Goal: Task Accomplishment & Management: Manage account settings

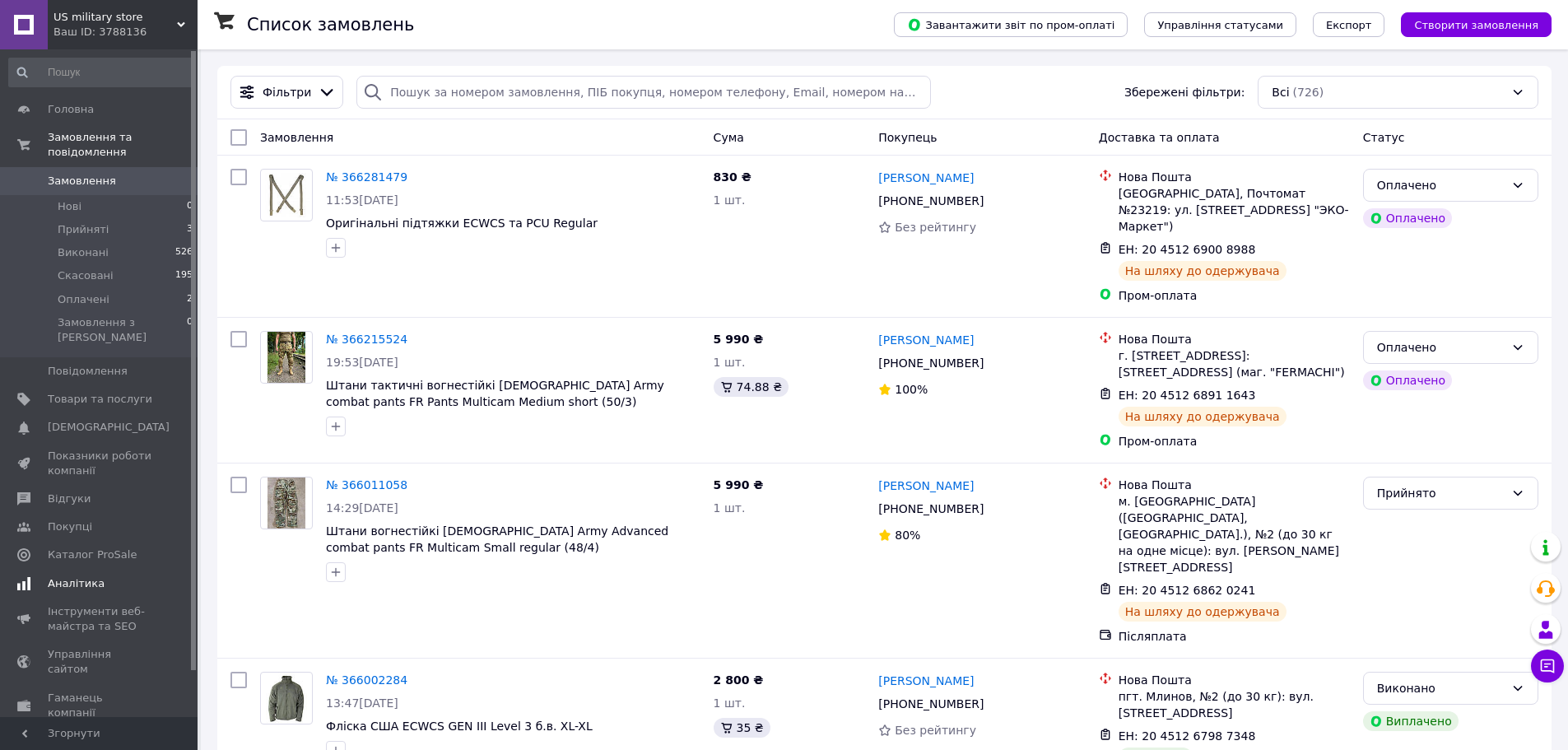
click at [76, 576] on span "Аналітика" at bounding box center [76, 583] width 56 height 15
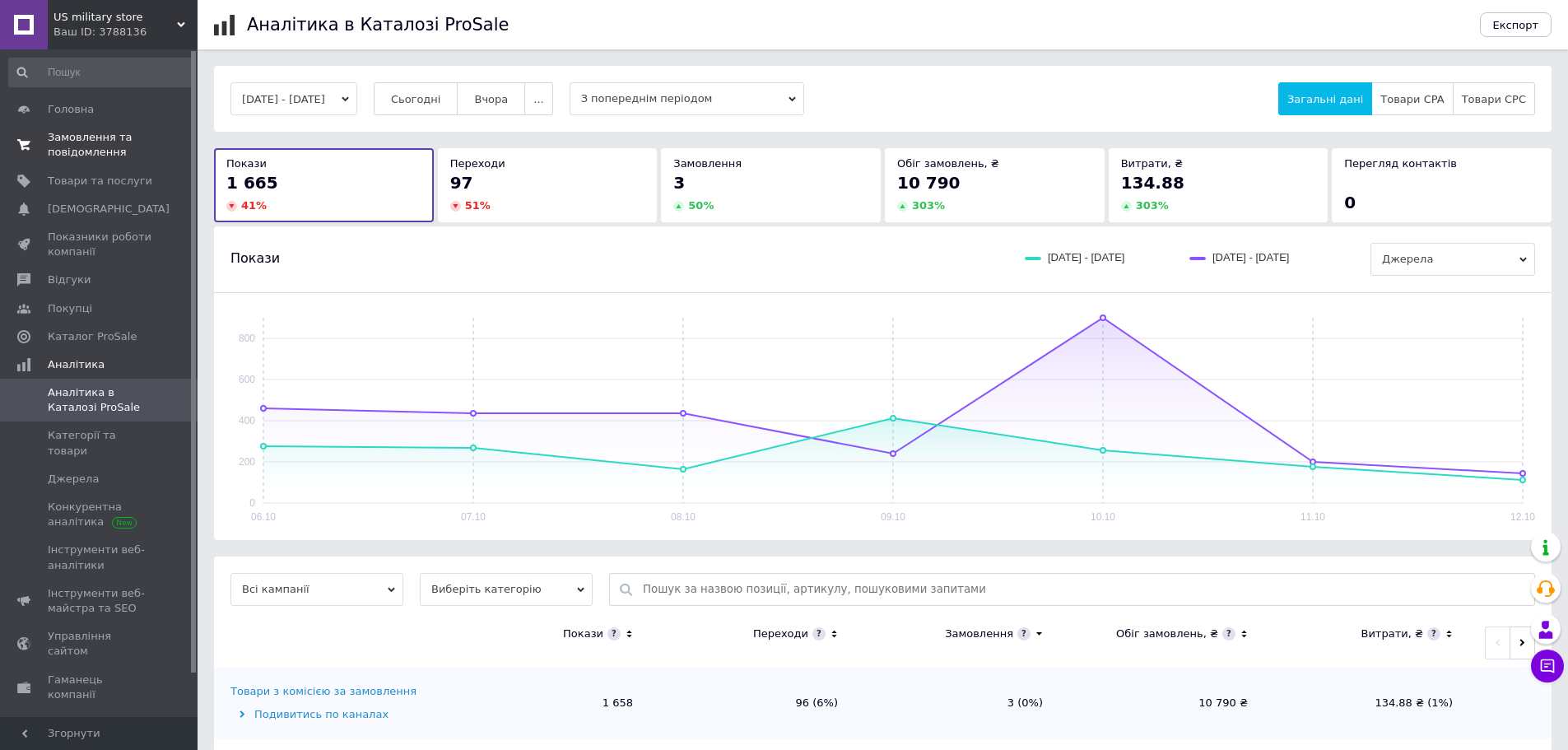
click at [110, 147] on span "Замовлення та повідомлення" at bounding box center [100, 145] width 104 height 30
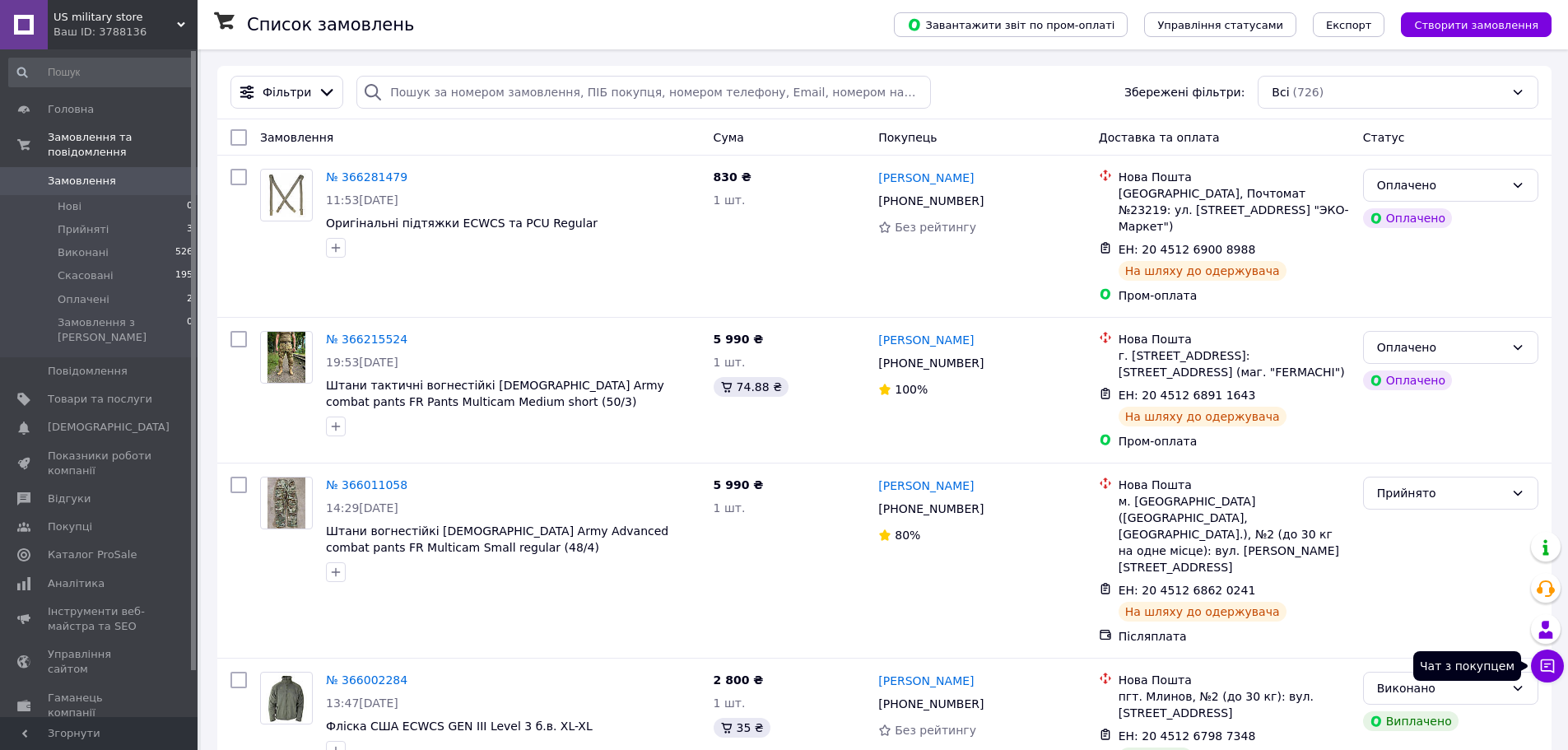
click at [1545, 663] on icon at bounding box center [1547, 665] width 16 height 16
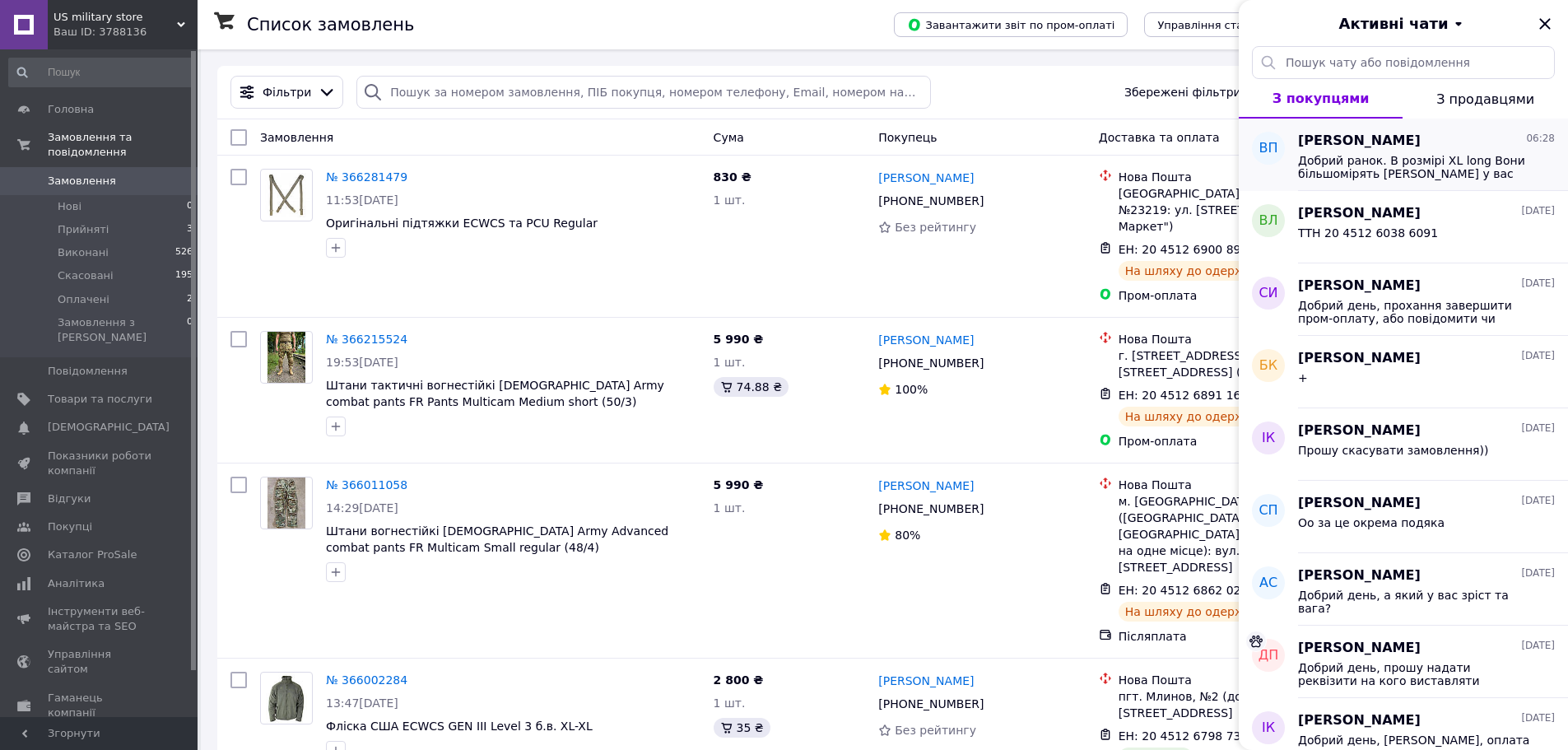
click at [1358, 131] on div "[PERSON_NAME] 06:28 Добрий ранок. В розмірі XL long Вони більшомірять [PERSON_N…" at bounding box center [1434, 155] width 270 height 73
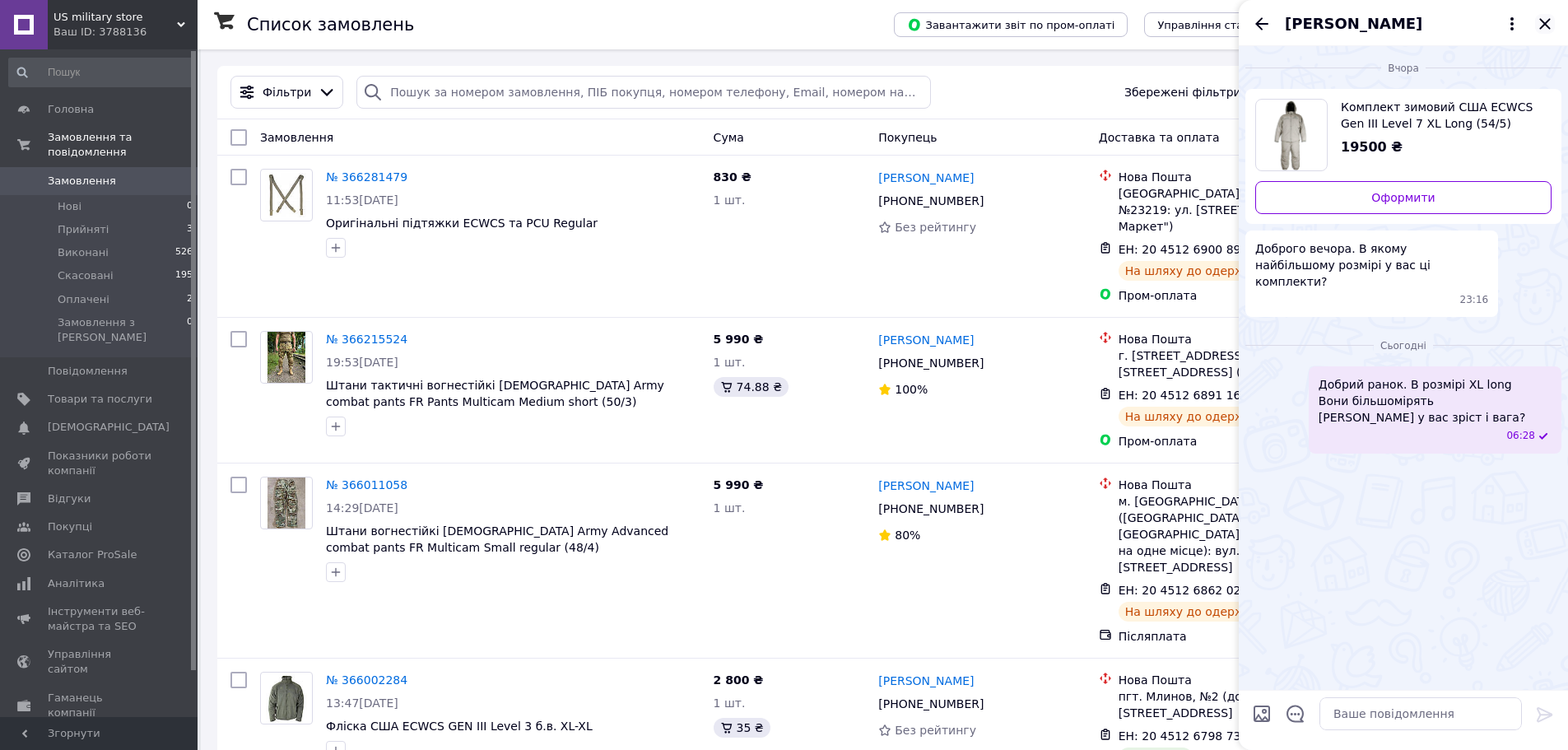
click at [1541, 21] on icon "Закрити" at bounding box center [1545, 23] width 20 height 20
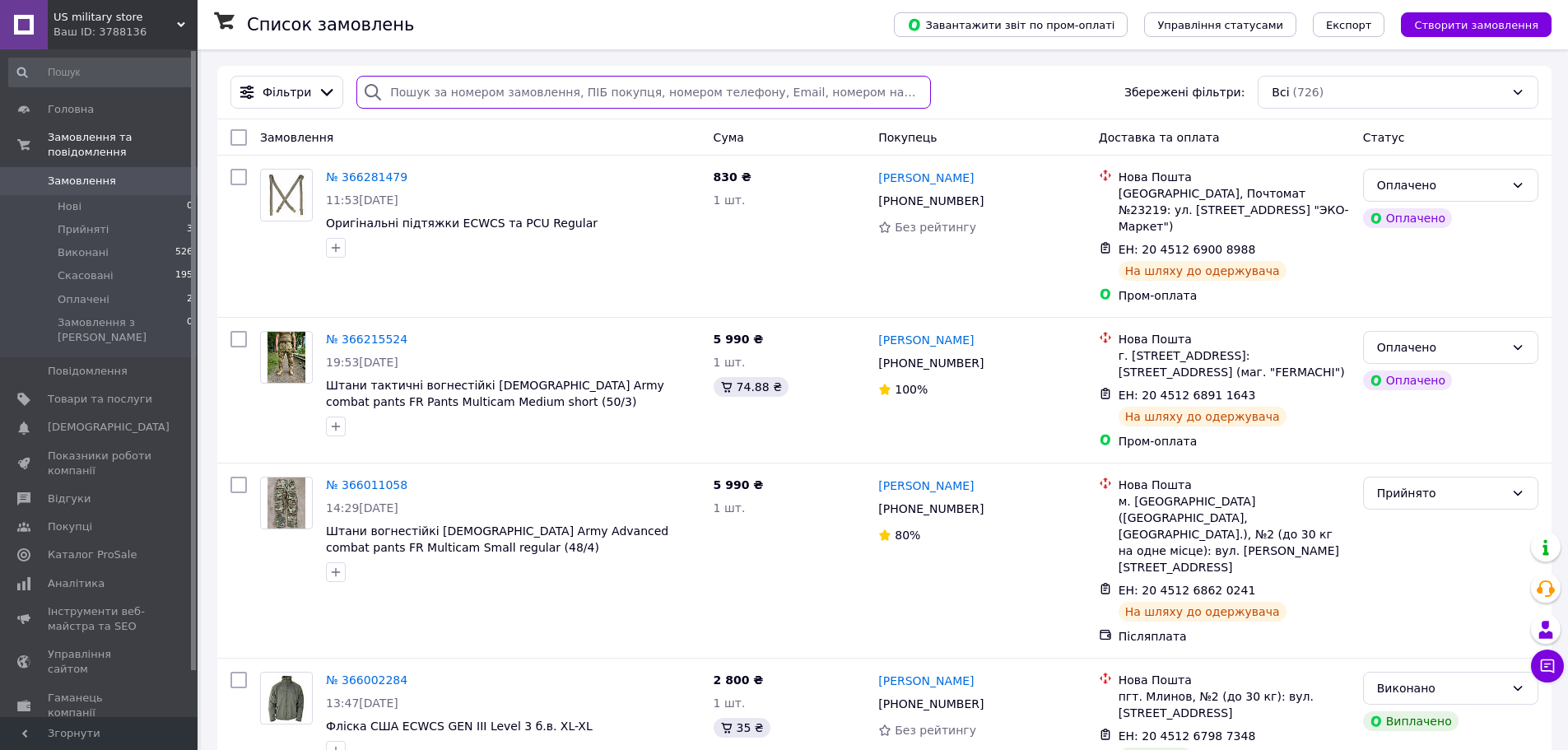
click at [426, 93] on input "search" at bounding box center [643, 92] width 574 height 33
paste input "366011058"
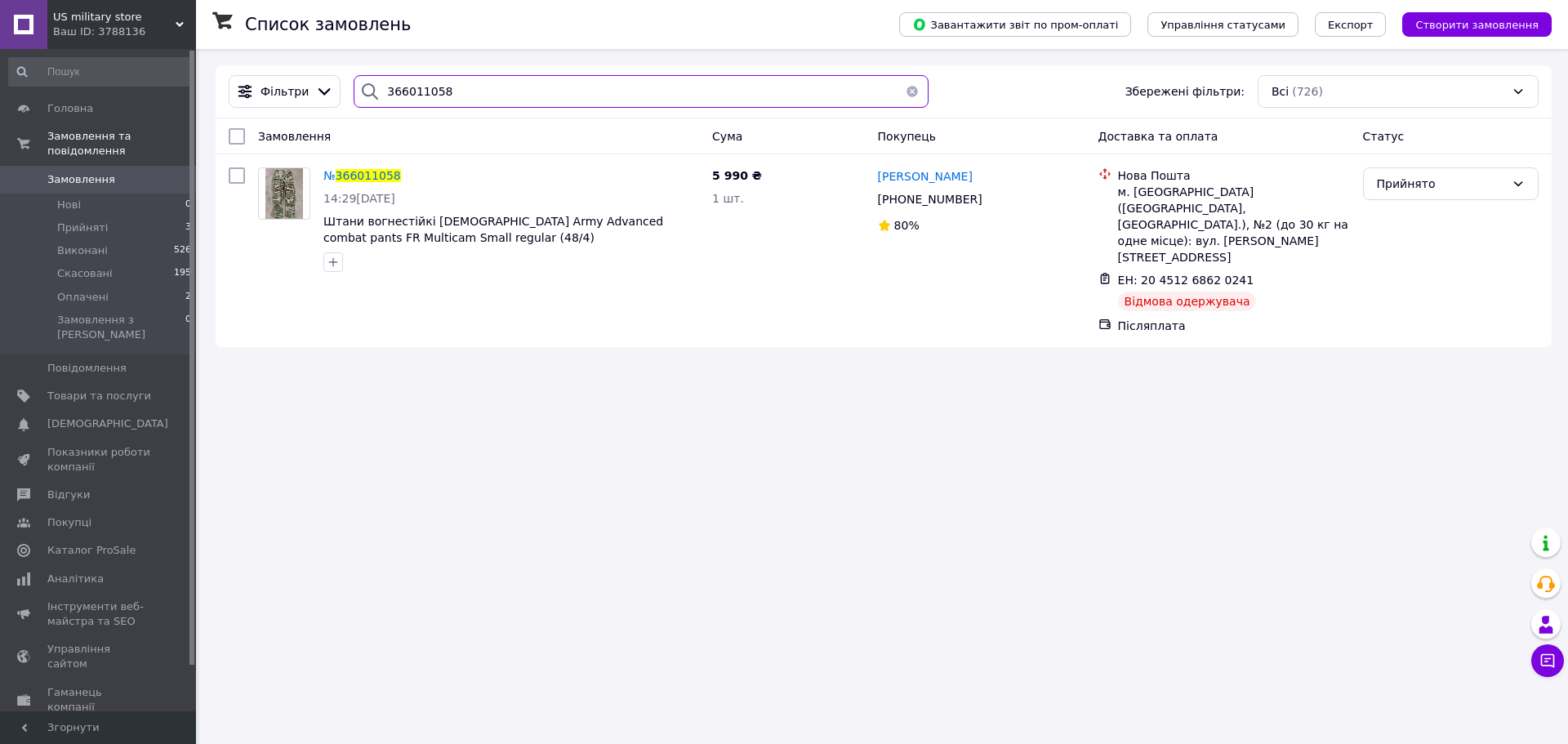
type input "366011058"
click at [935, 163] on div "[PERSON_NAME] [PHONE_NUMBER]%" at bounding box center [981, 251] width 220 height 180
click at [936, 173] on span "[PERSON_NAME]" at bounding box center [925, 176] width 95 height 13
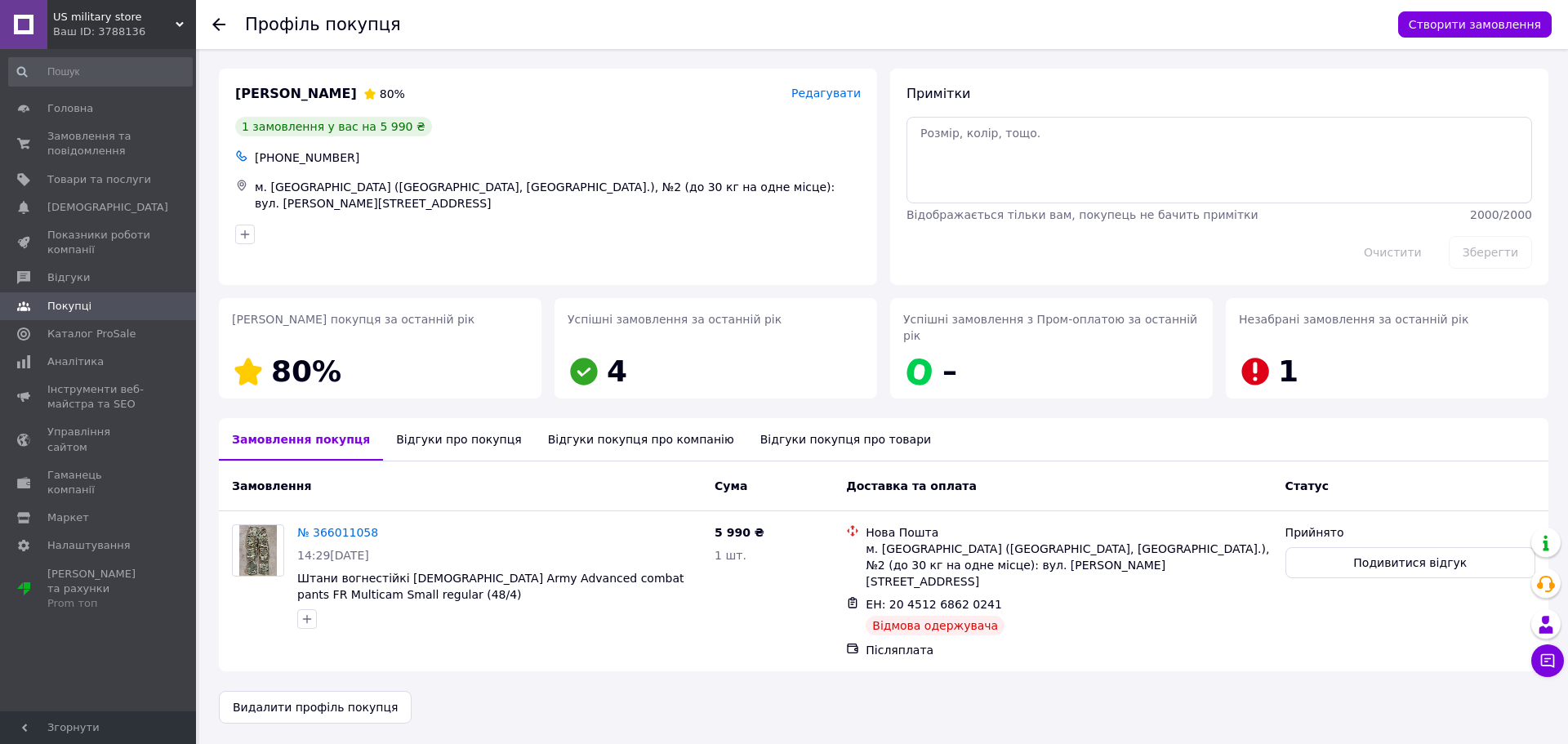
click at [409, 439] on div "Відгуки про покупця" at bounding box center [459, 439] width 151 height 42
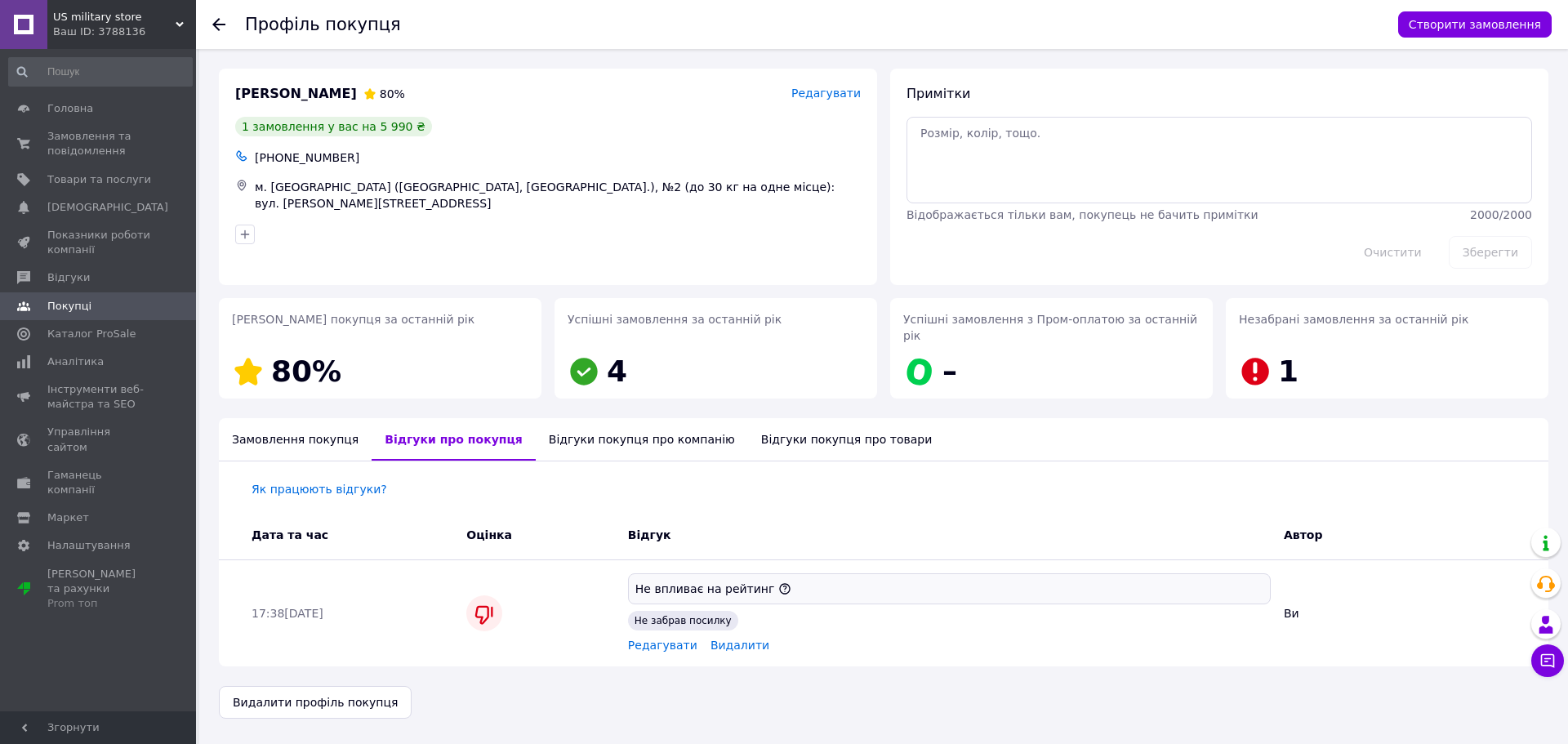
click at [274, 435] on div "Замовлення покупця" at bounding box center [295, 439] width 153 height 42
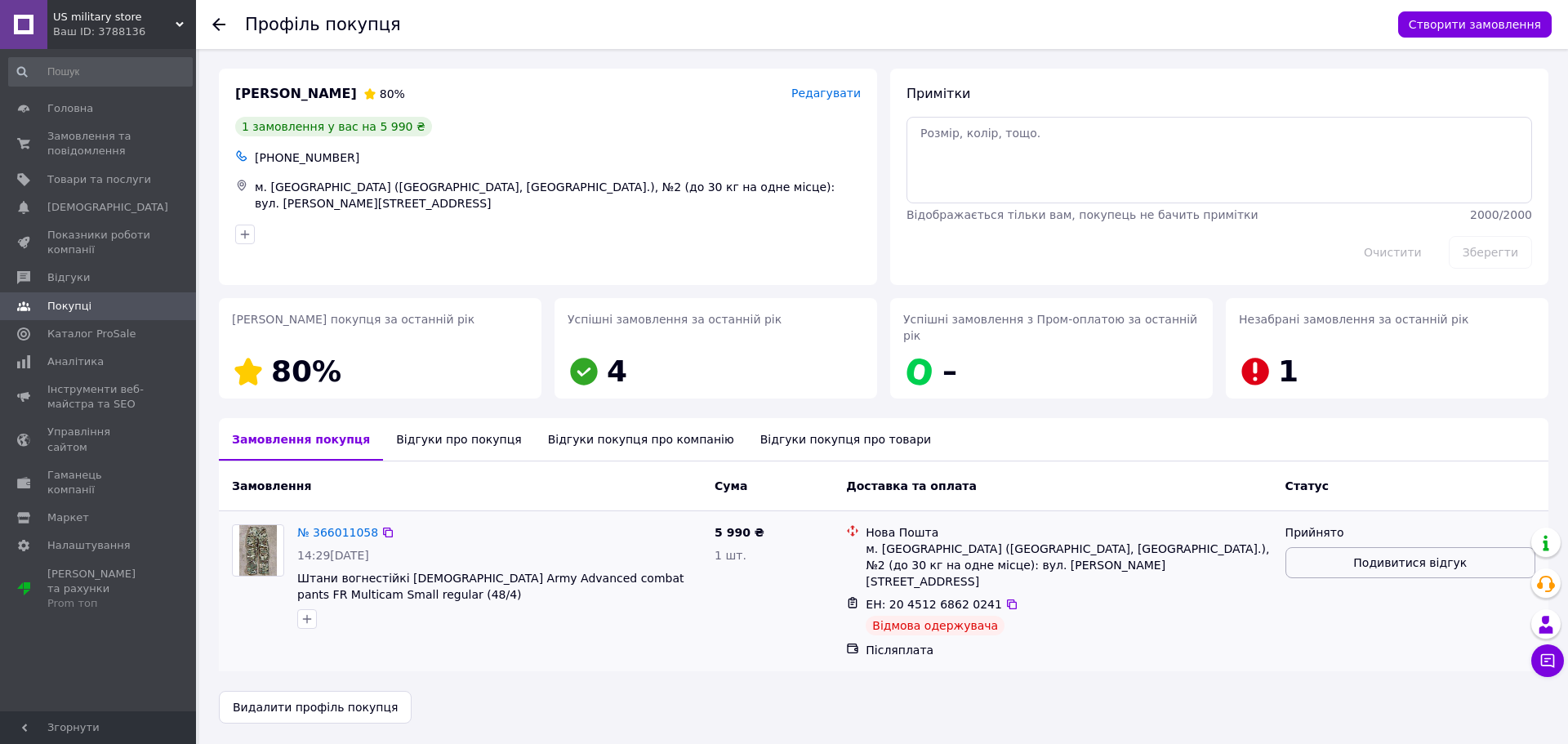
click at [1371, 555] on span "Подивитися відгук" at bounding box center [1410, 562] width 114 height 16
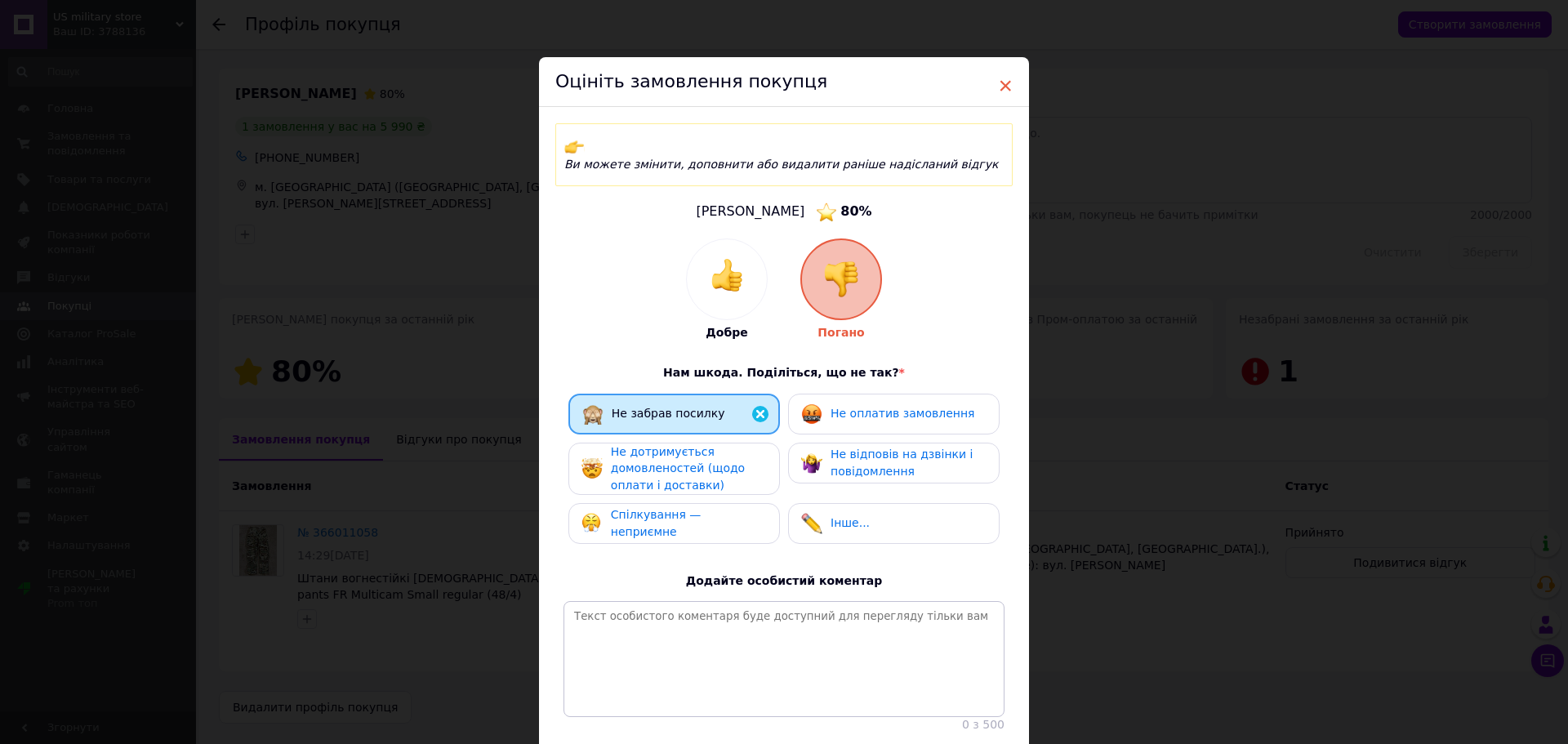
click at [1002, 88] on span "×" at bounding box center [1005, 86] width 14 height 28
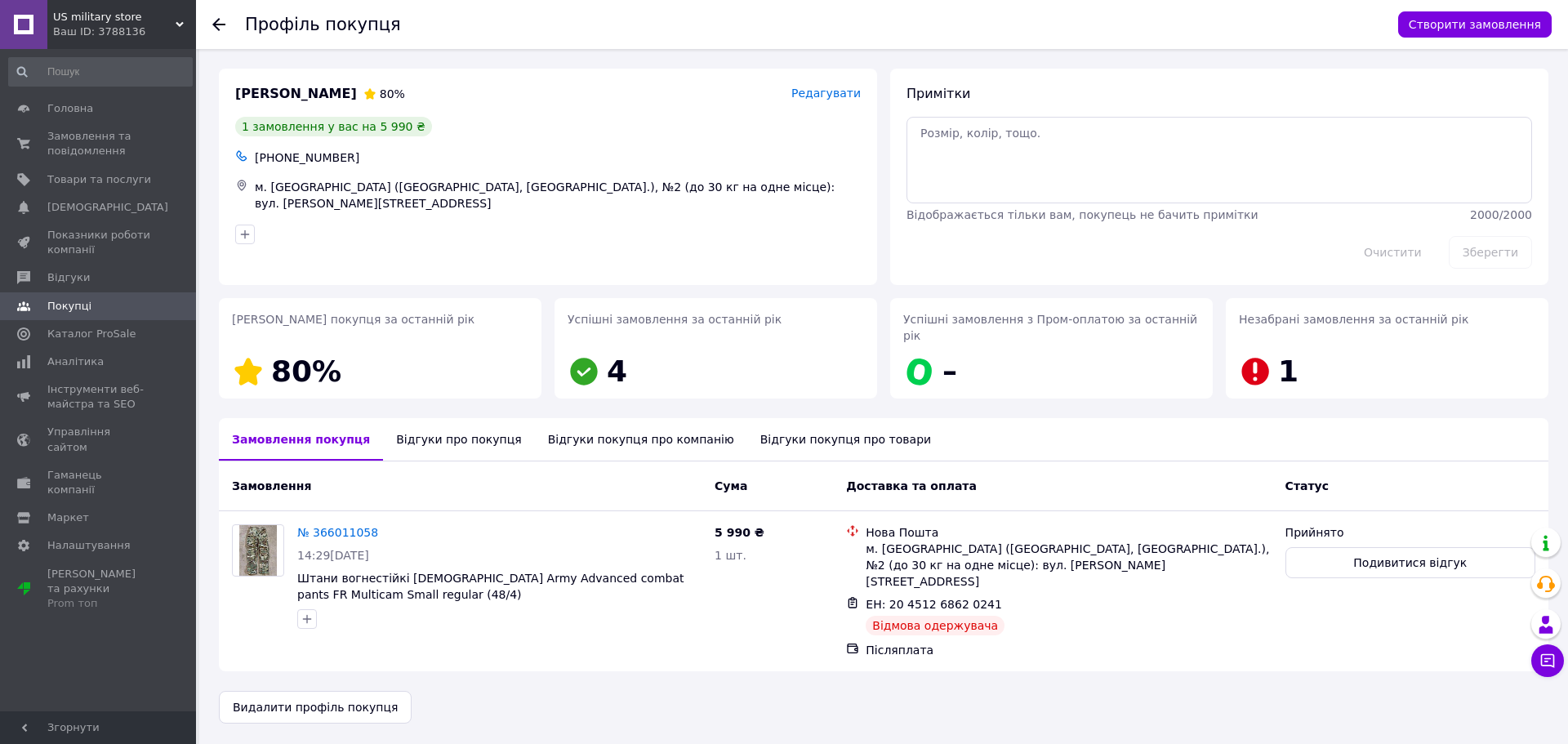
click at [421, 428] on div "Відгуки про покупця" at bounding box center [459, 439] width 151 height 42
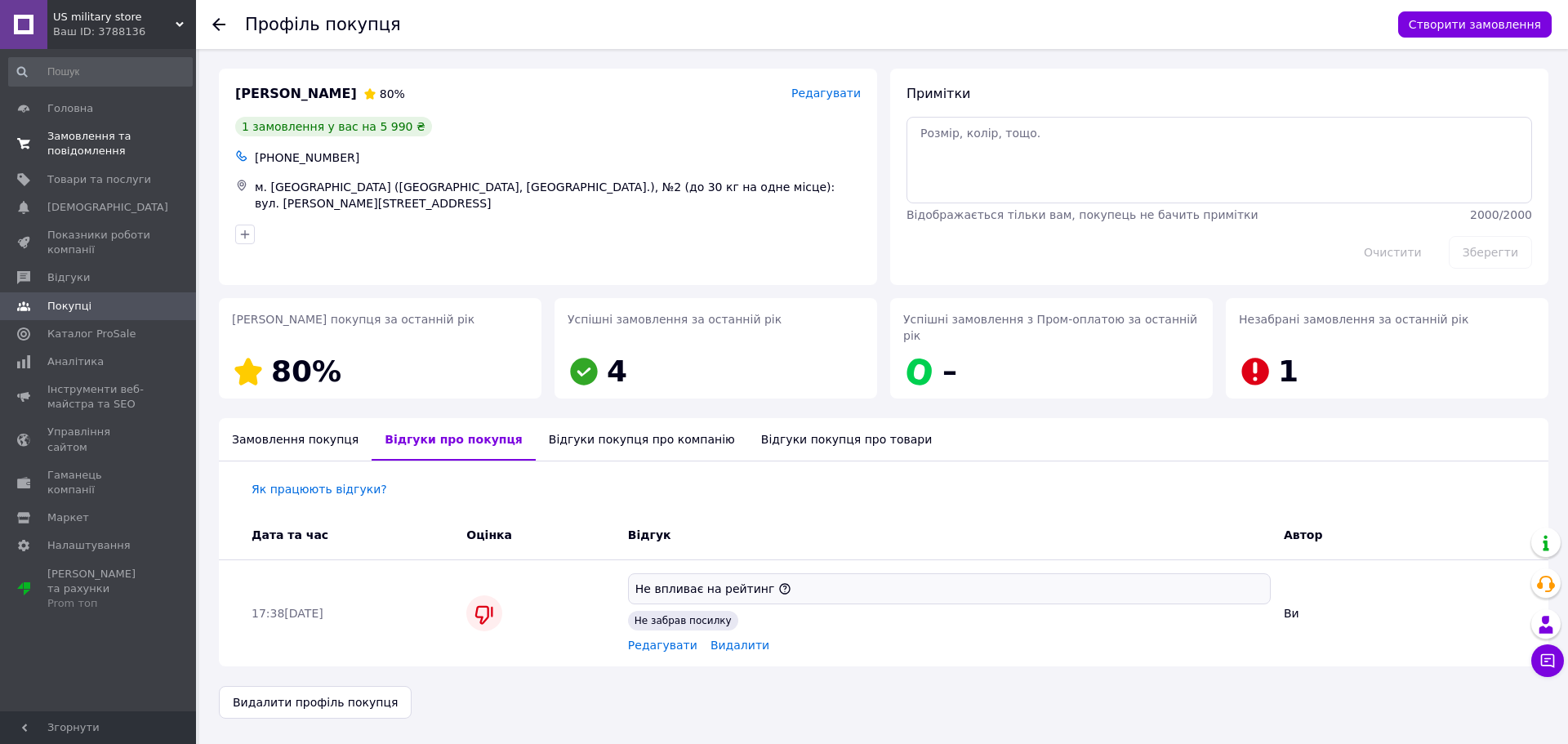
click at [101, 137] on span "Замовлення та повідомлення" at bounding box center [99, 143] width 103 height 30
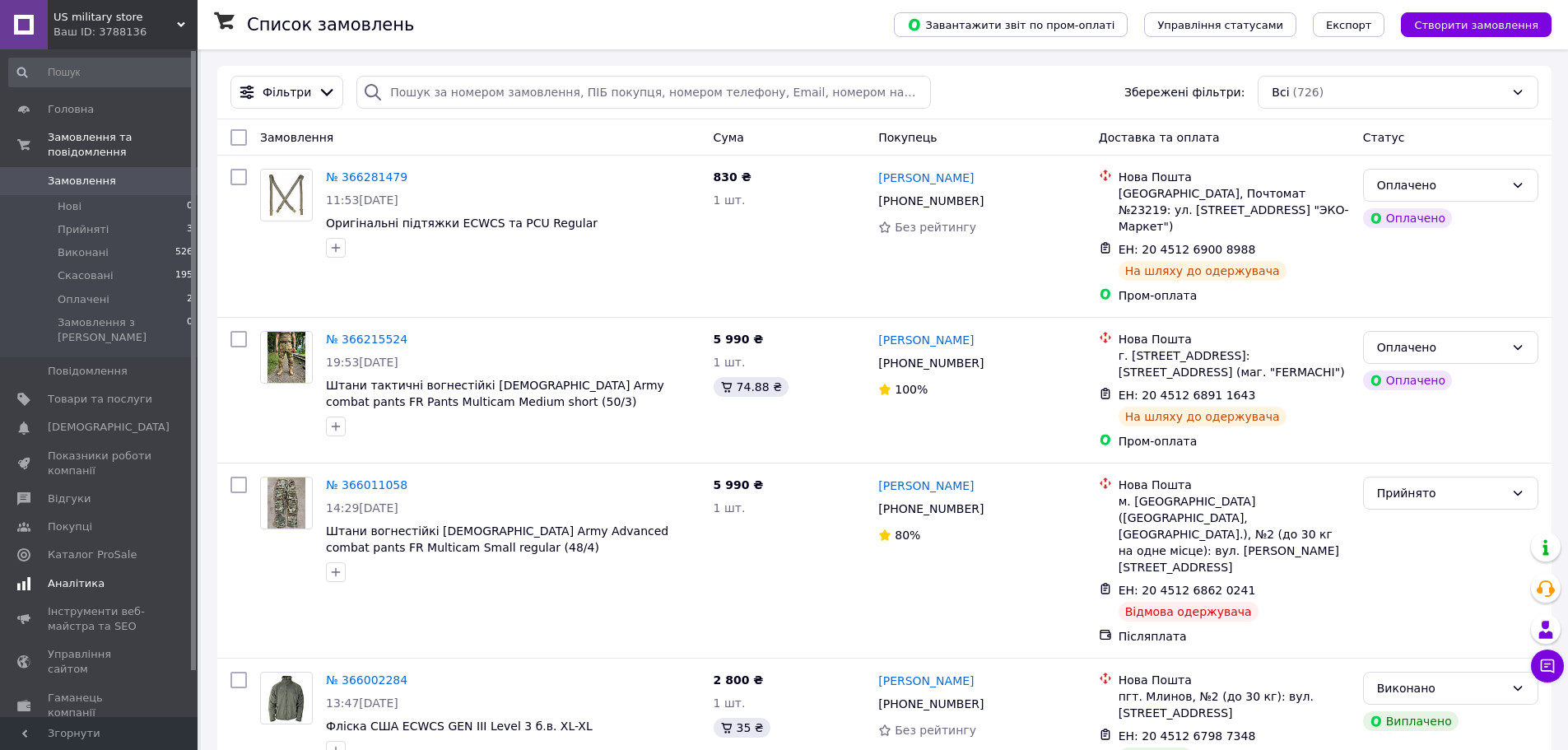
click at [110, 576] on span "Аналітика" at bounding box center [100, 583] width 104 height 15
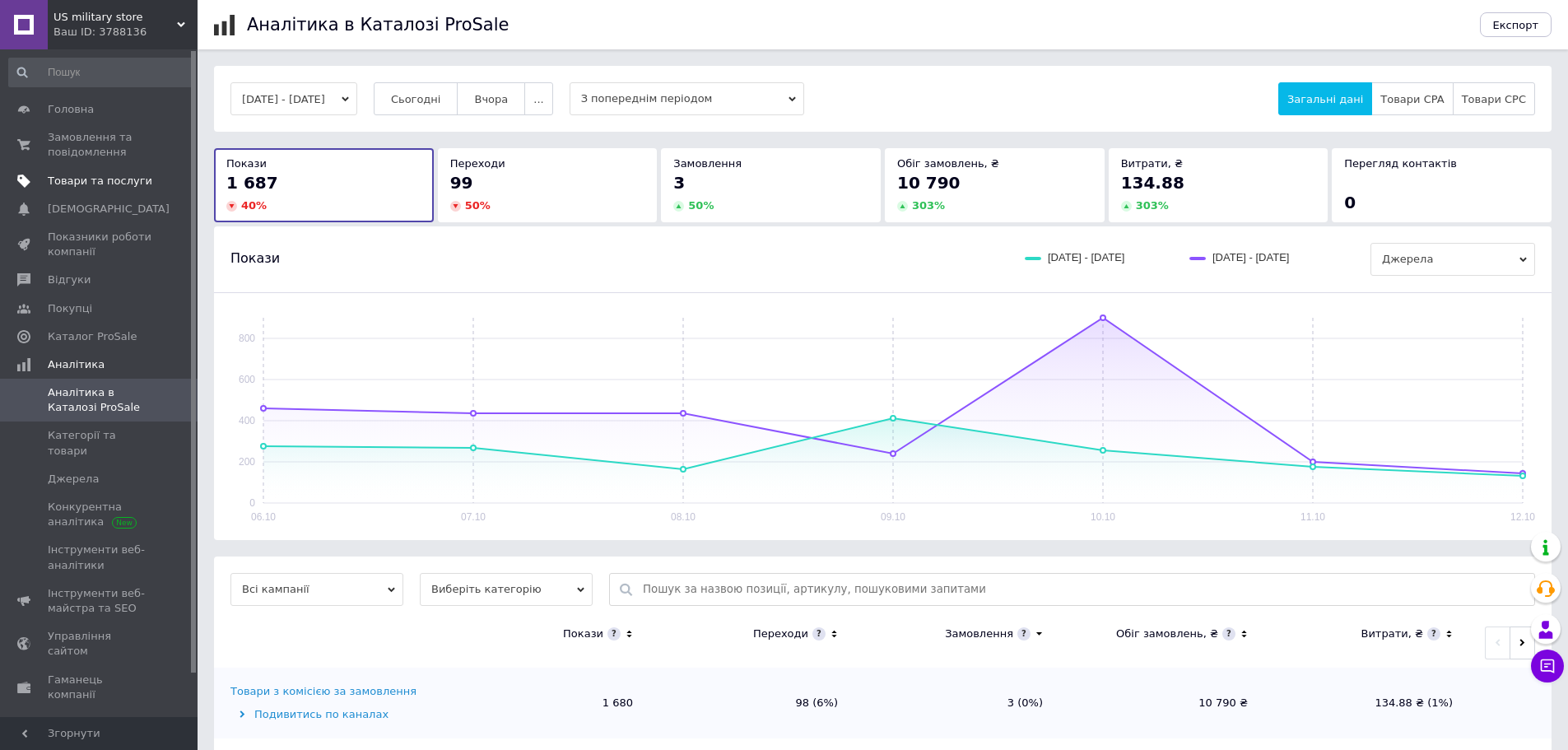
click at [103, 171] on link "Товари та послуги" at bounding box center [101, 180] width 203 height 28
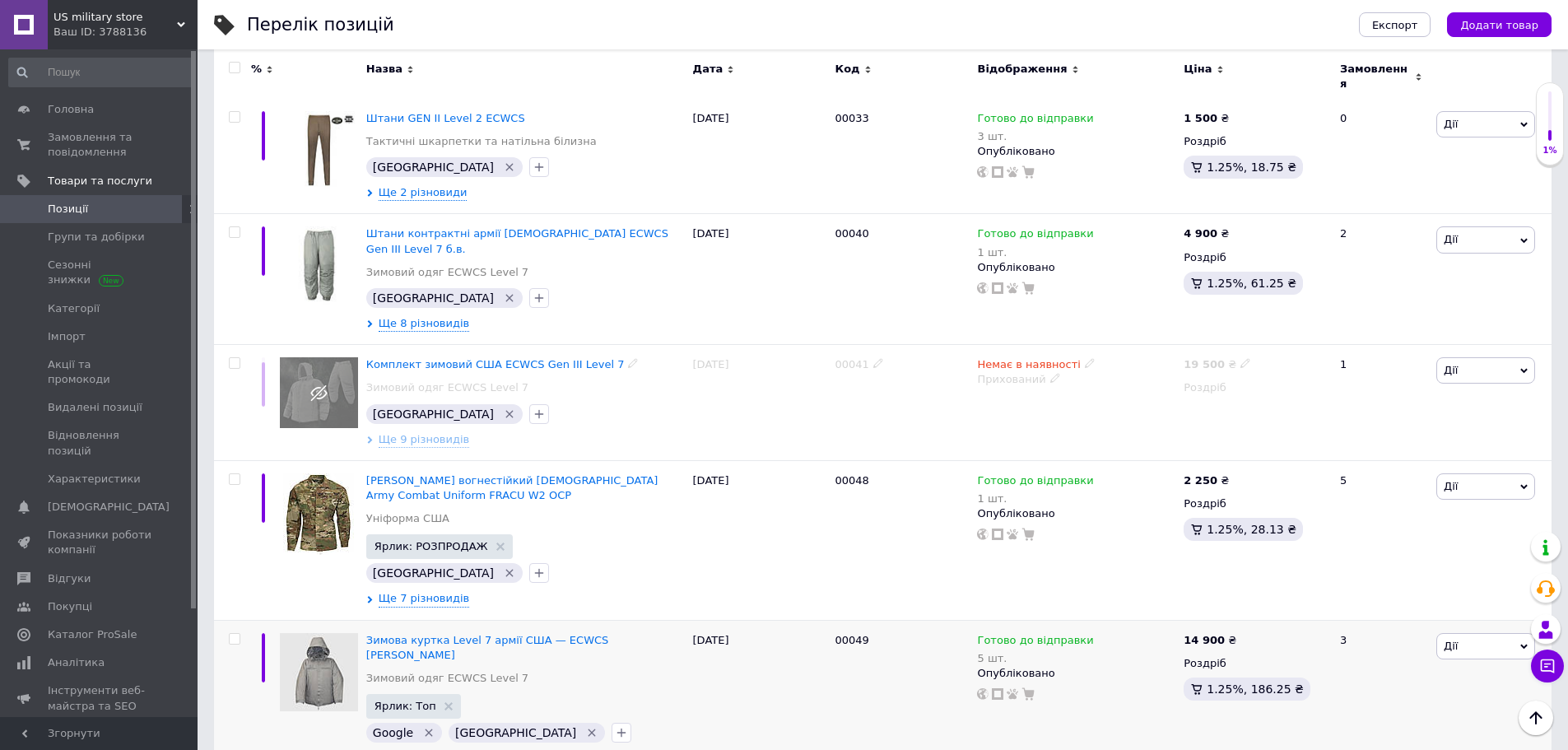
scroll to position [3718, 0]
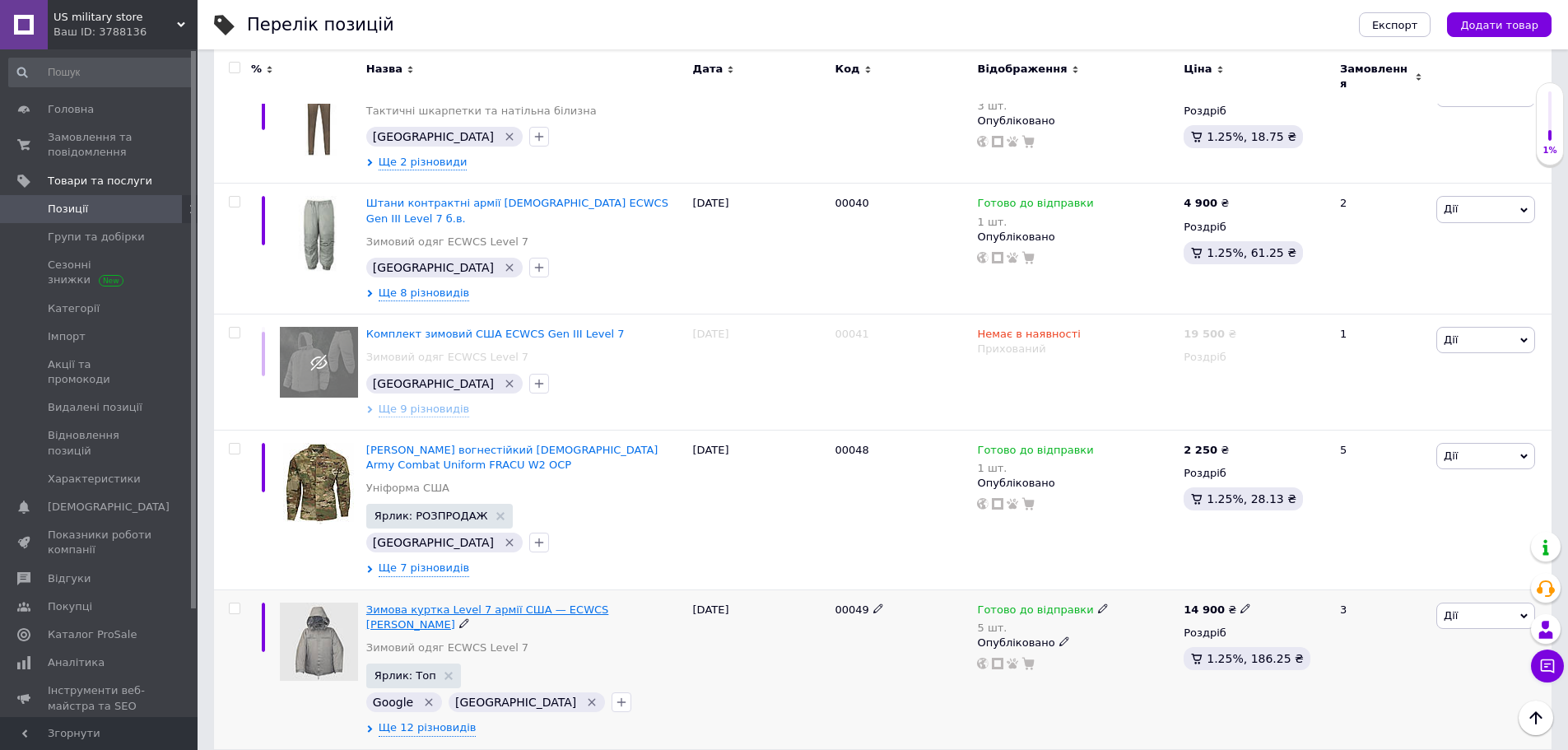
click at [470, 604] on span "Зимова куртка Level 7 армії США — ECWCS [PERSON_NAME]" at bounding box center [487, 617] width 242 height 27
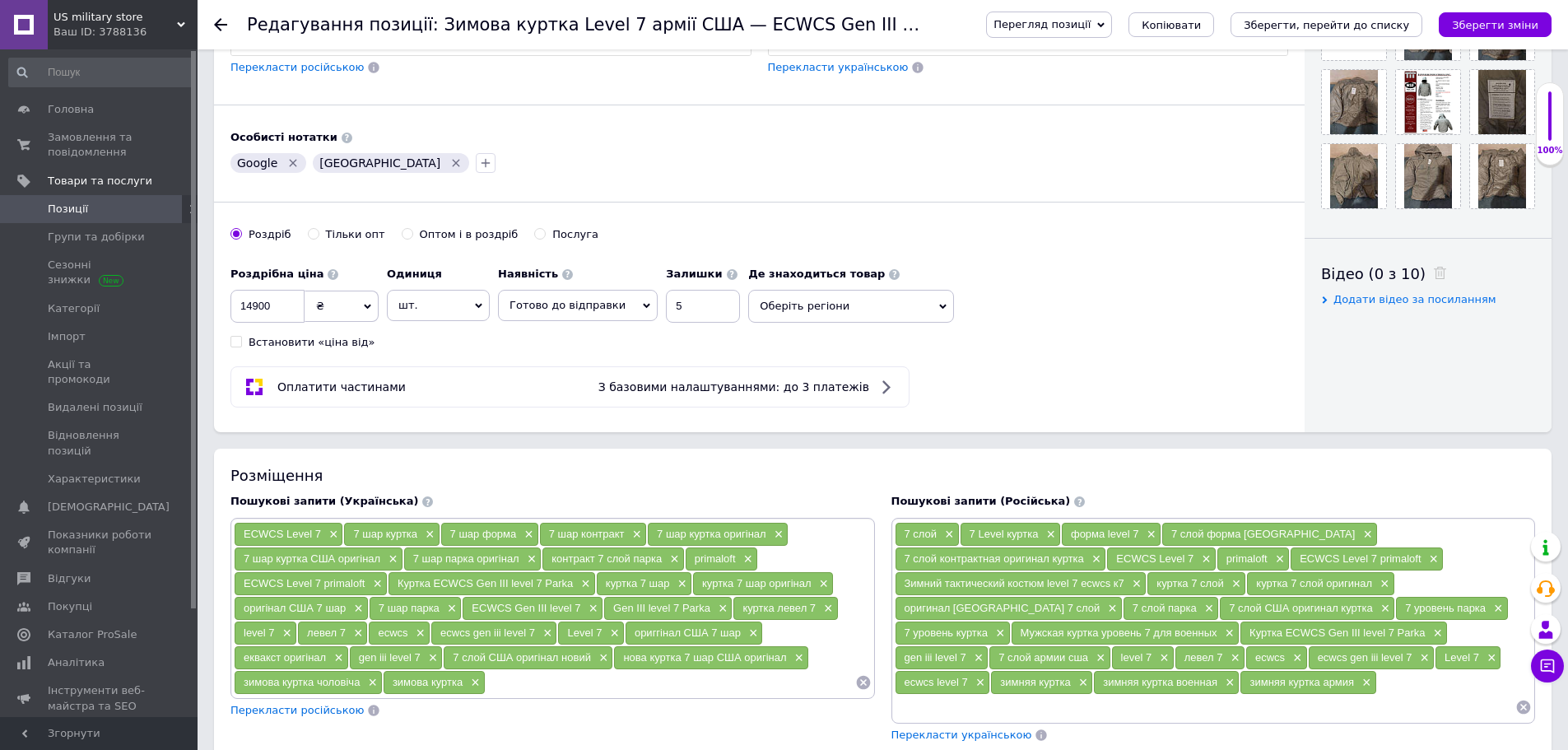
scroll to position [439, 0]
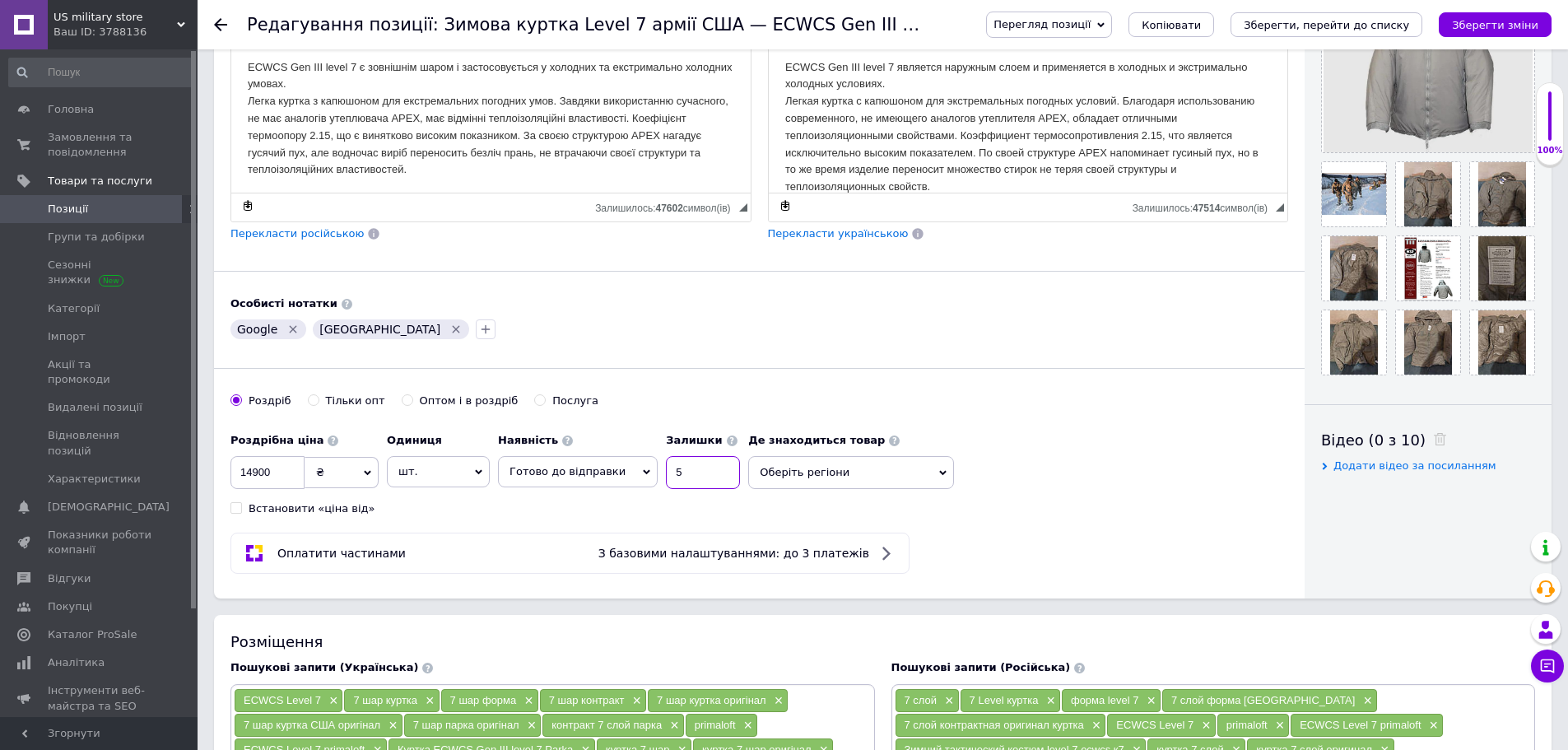
click at [676, 465] on input "5" at bounding box center [703, 472] width 74 height 33
type input "4"
click at [1122, 452] on div "Роздрібна ціна 14900 ₴ $ EUR CHF GBP ¥ PLN ₸ MDL HUF KGS CNY TRY KRW lei Встано…" at bounding box center [759, 470] width 1058 height 92
click at [1503, 26] on icon "Зберегти зміни" at bounding box center [1495, 25] width 86 height 12
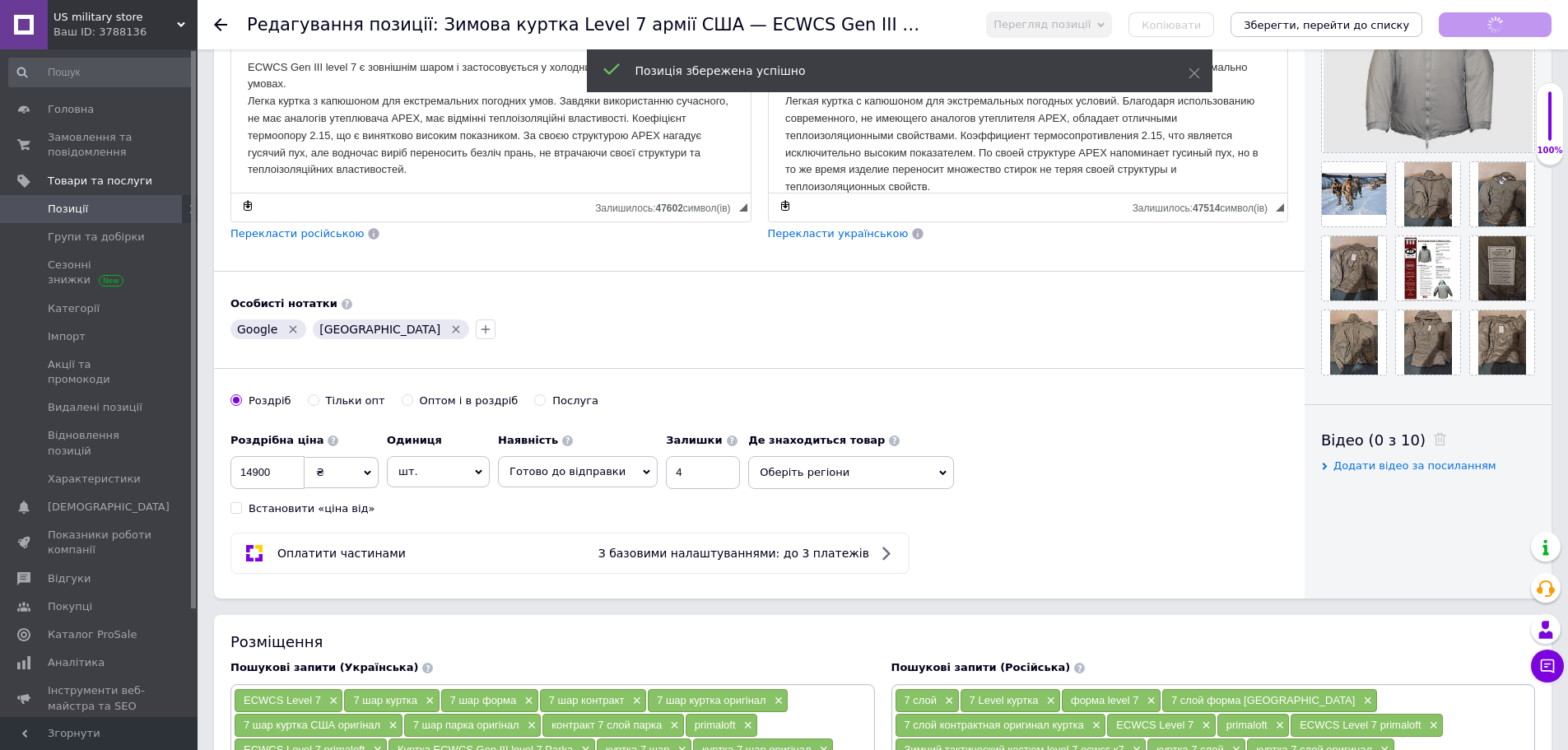
scroll to position [0, 0]
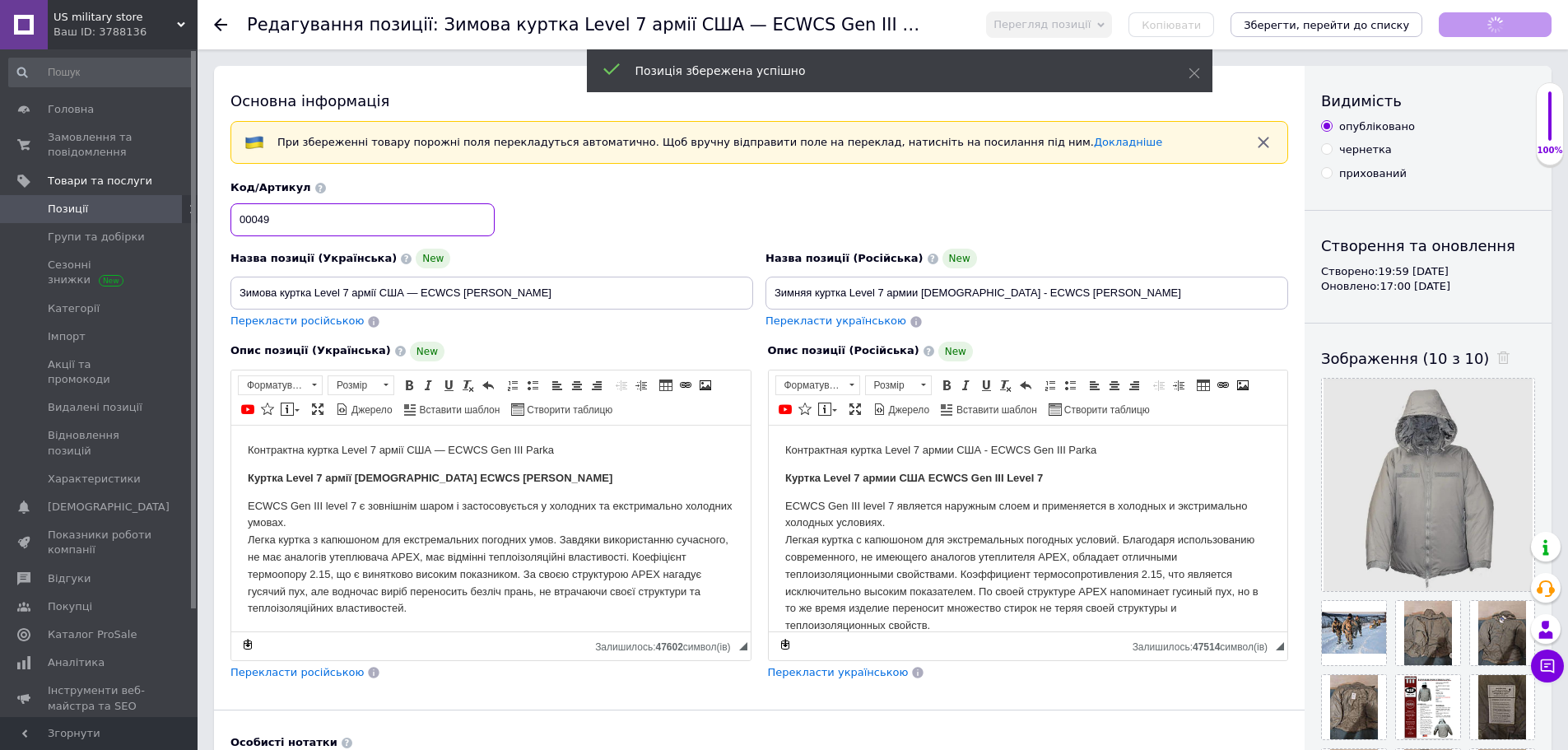
click at [300, 205] on input "00049" at bounding box center [363, 220] width 264 height 33
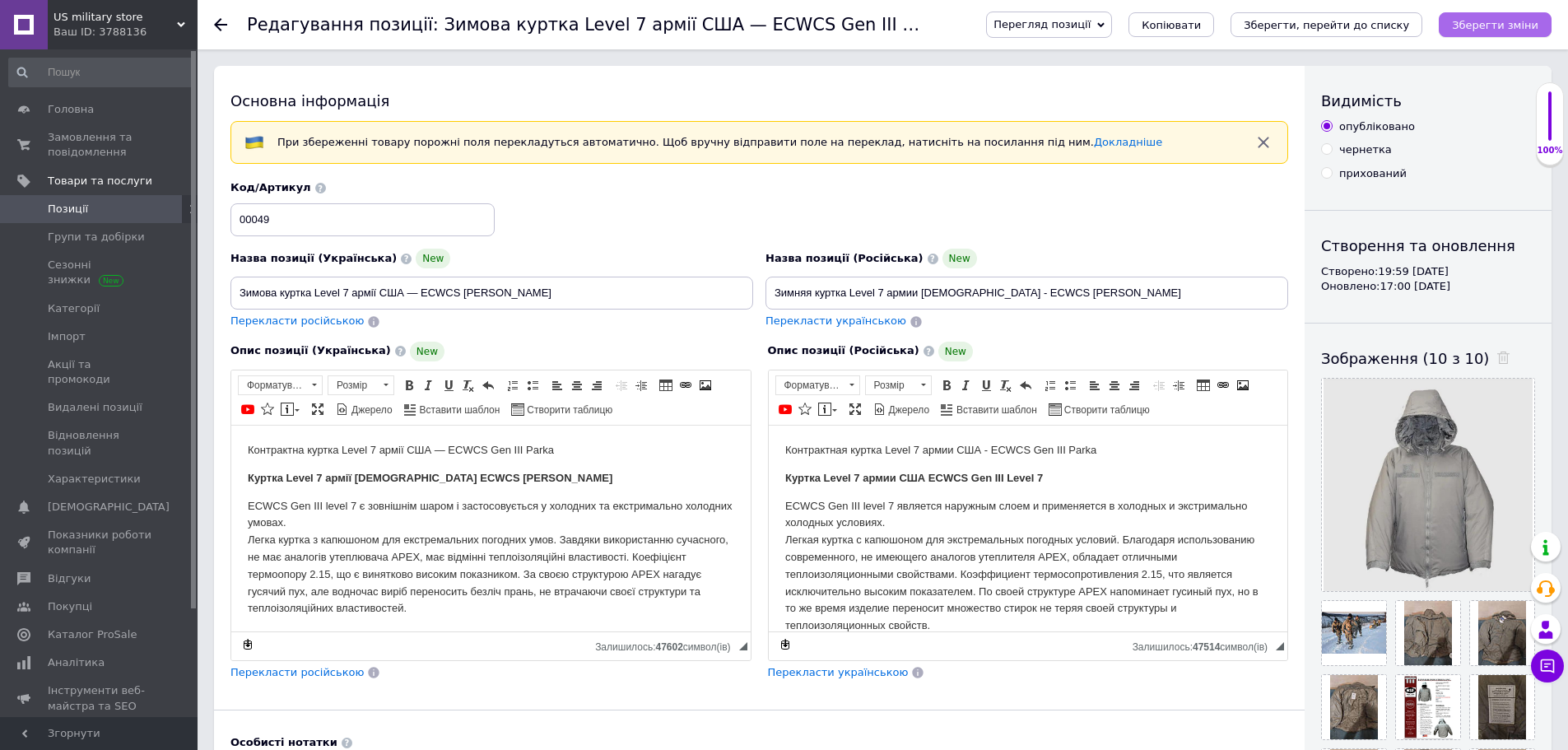
click at [1524, 23] on icon "Зберегти зміни" at bounding box center [1495, 25] width 86 height 12
click at [101, 217] on link "Позиції" at bounding box center [101, 209] width 203 height 28
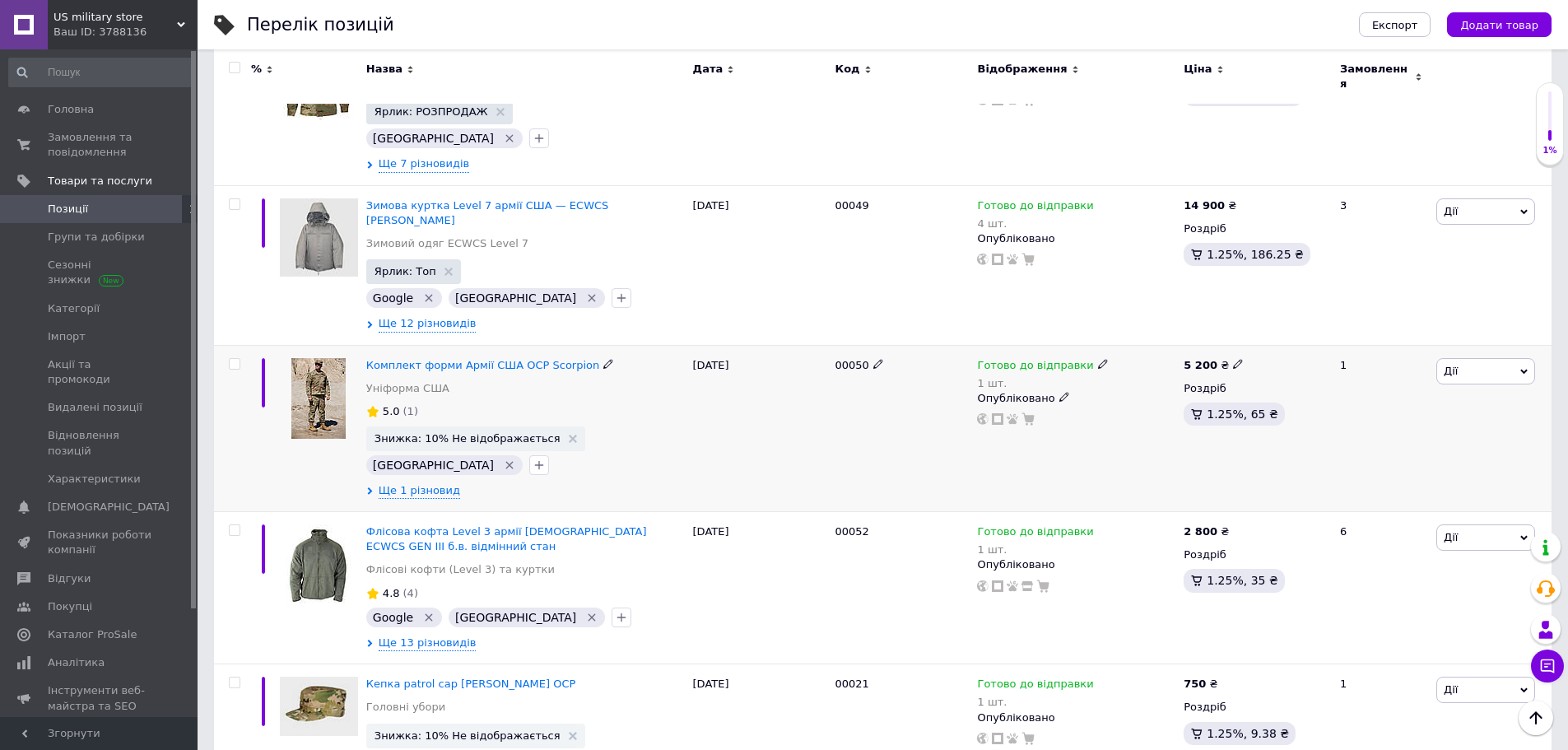
scroll to position [3682, 0]
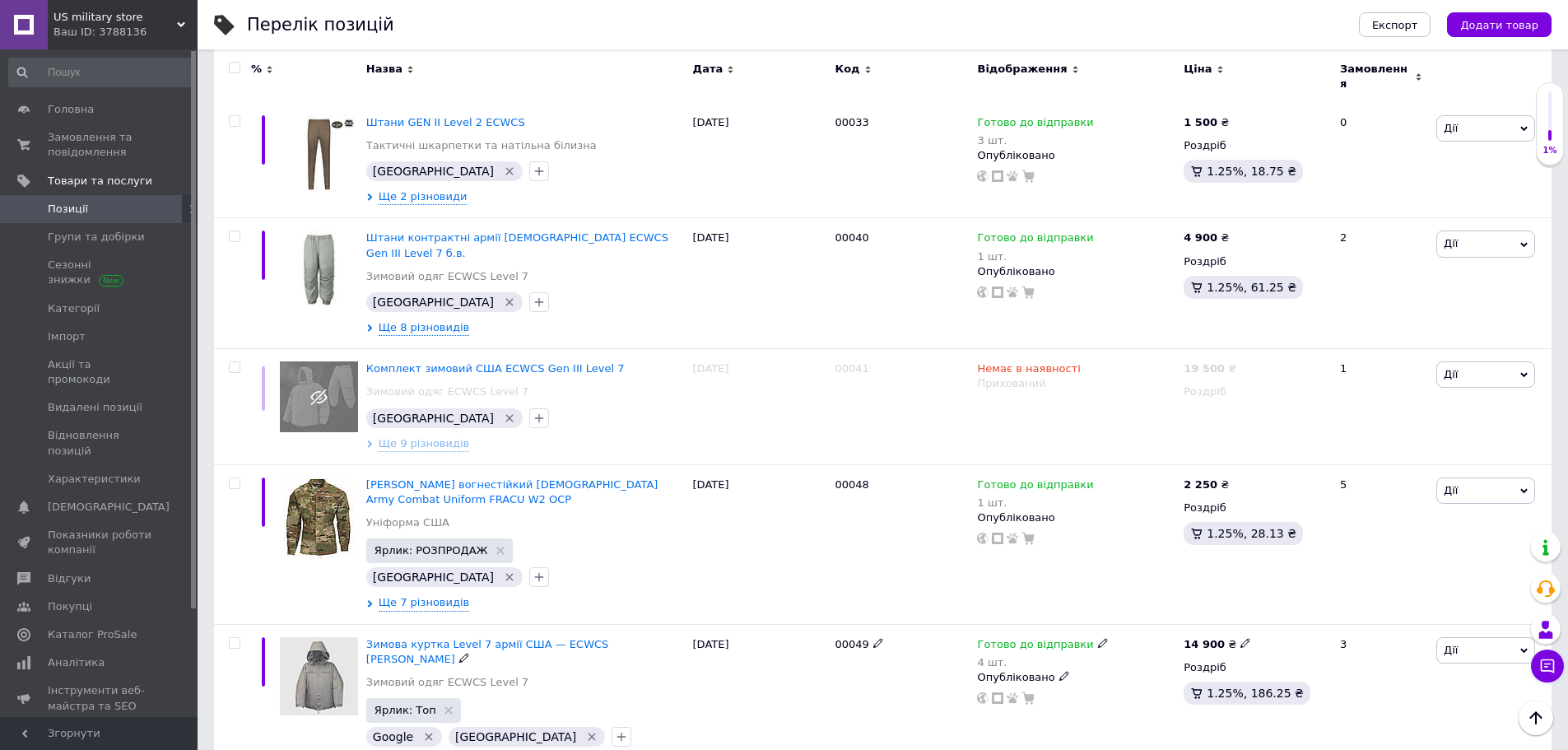
click at [427, 638] on span "Зимова куртка Level 7 армії США — ECWCS [PERSON_NAME]" at bounding box center [487, 652] width 242 height 27
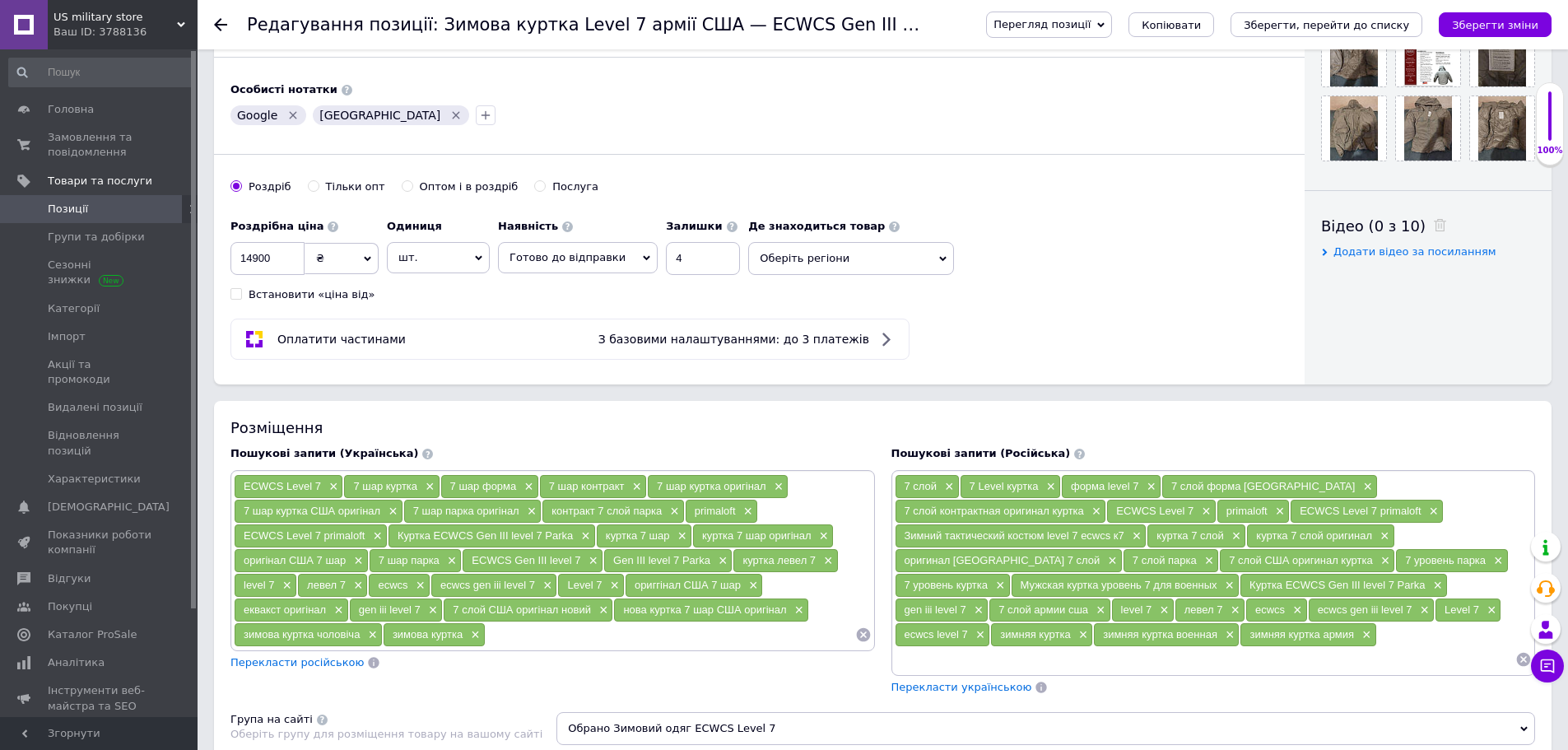
scroll to position [658, 0]
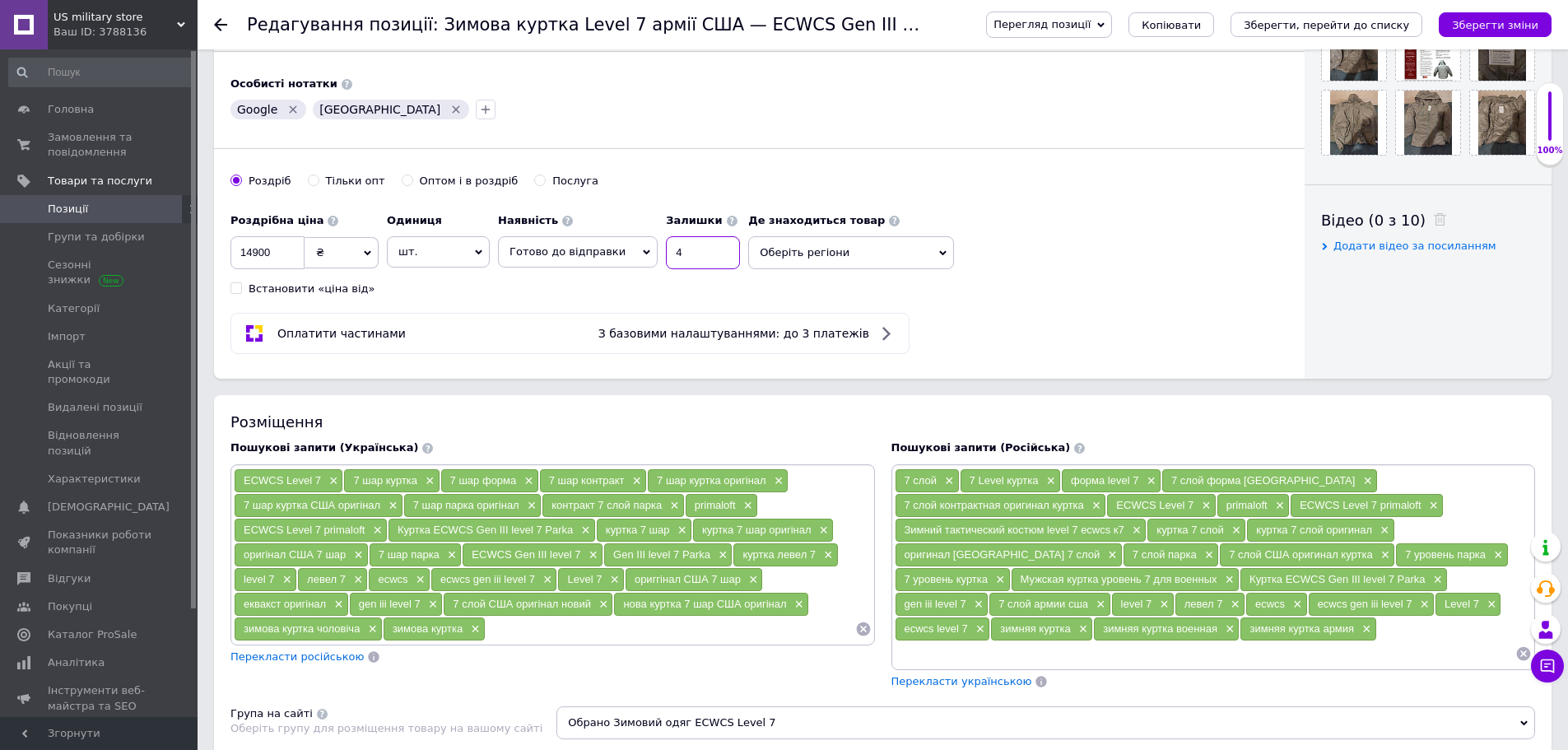
click at [673, 254] on input "4" at bounding box center [703, 252] width 74 height 33
type input "5"
click at [1508, 25] on icon "Зберегти зміни" at bounding box center [1495, 25] width 86 height 12
click at [107, 208] on span "Позиції" at bounding box center [100, 209] width 104 height 15
